Goal: Information Seeking & Learning: Find specific fact

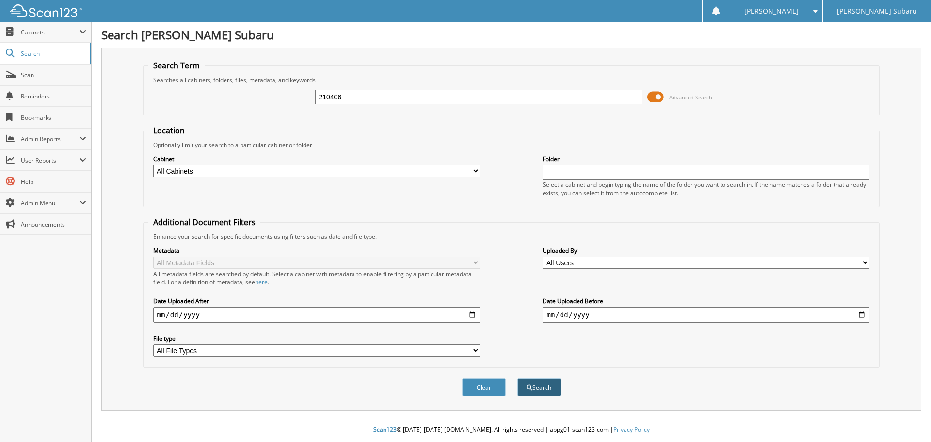
type input "210406"
click at [532, 391] on button "Search" at bounding box center [539, 387] width 44 height 18
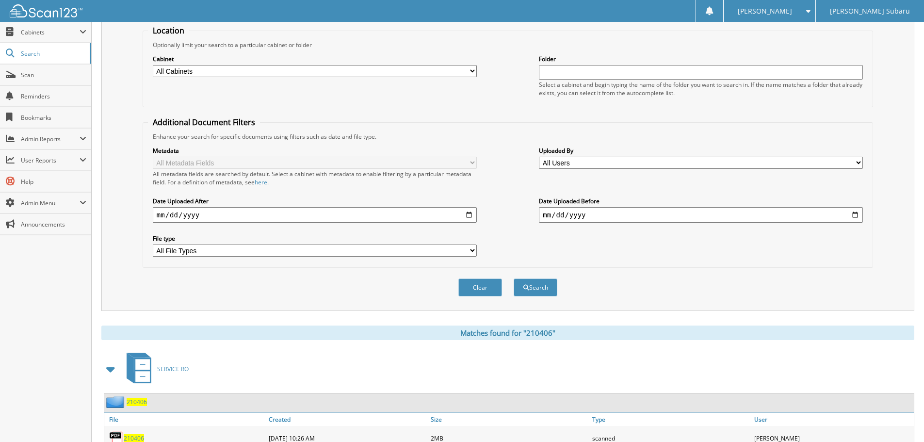
scroll to position [159, 0]
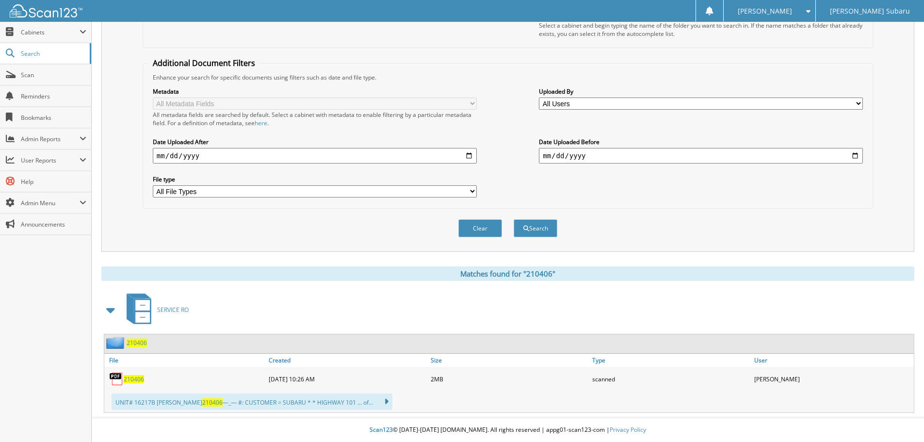
click at [140, 378] on span "210406" at bounding box center [134, 379] width 20 height 8
click at [500, 92] on div "Metadata All Metadata Fields All metadata fields are searched by default. Selec…" at bounding box center [507, 142] width 719 height 122
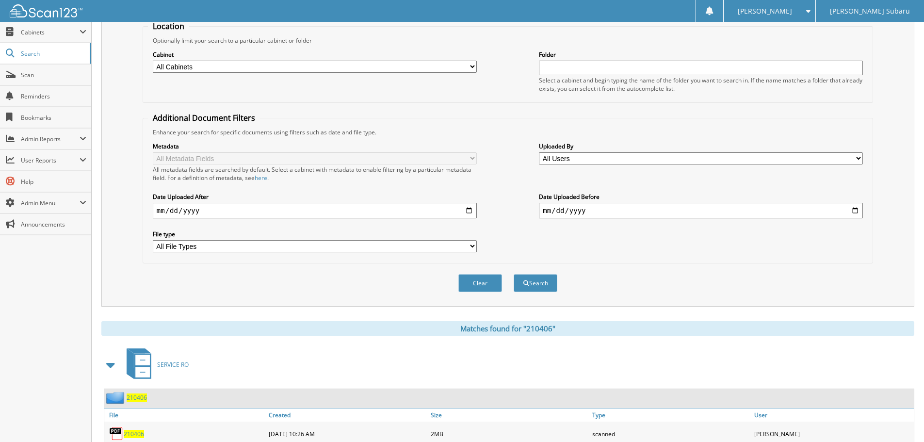
scroll to position [0, 0]
